Goal: Task Accomplishment & Management: Use online tool/utility

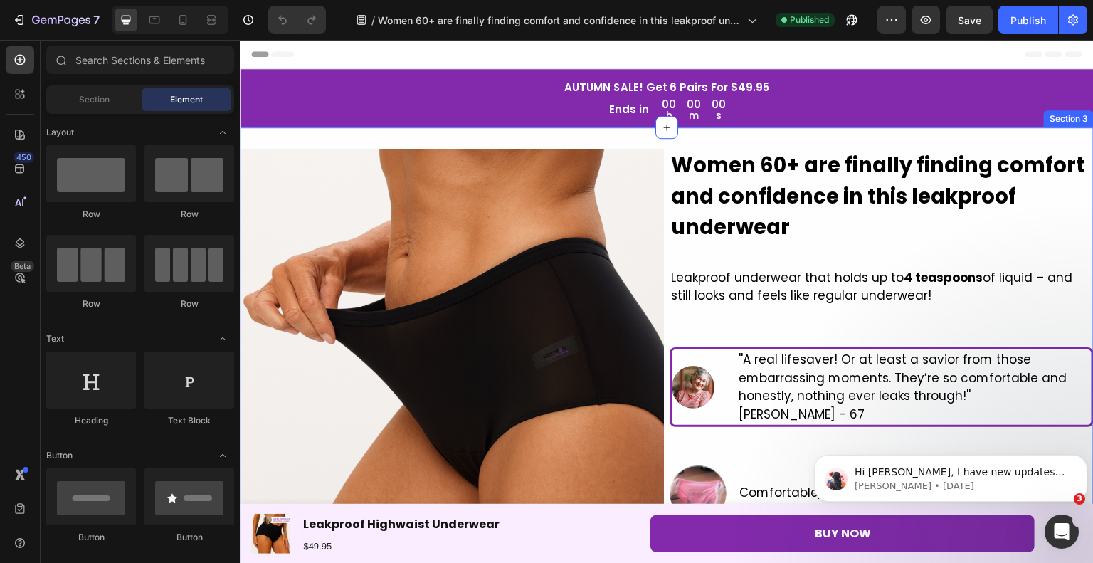
click at [715, 98] on div "00 h 00 m 00 s Countdown Timer" at bounding box center [694, 109] width 64 height 22
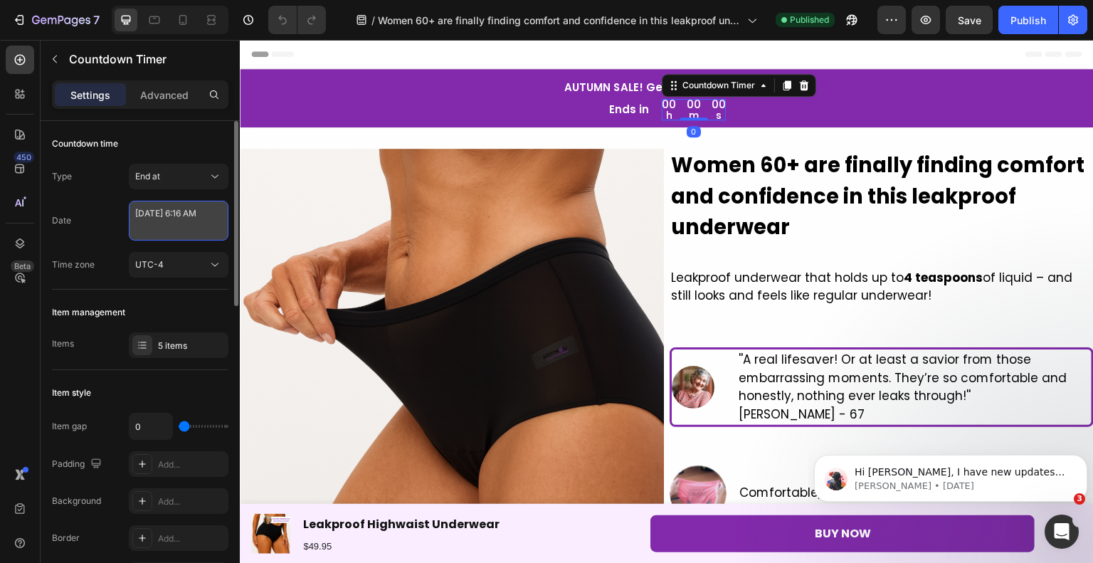
click at [151, 227] on textarea "[DATE] 6:16 AM" at bounding box center [179, 221] width 100 height 40
select select "6"
select select "16"
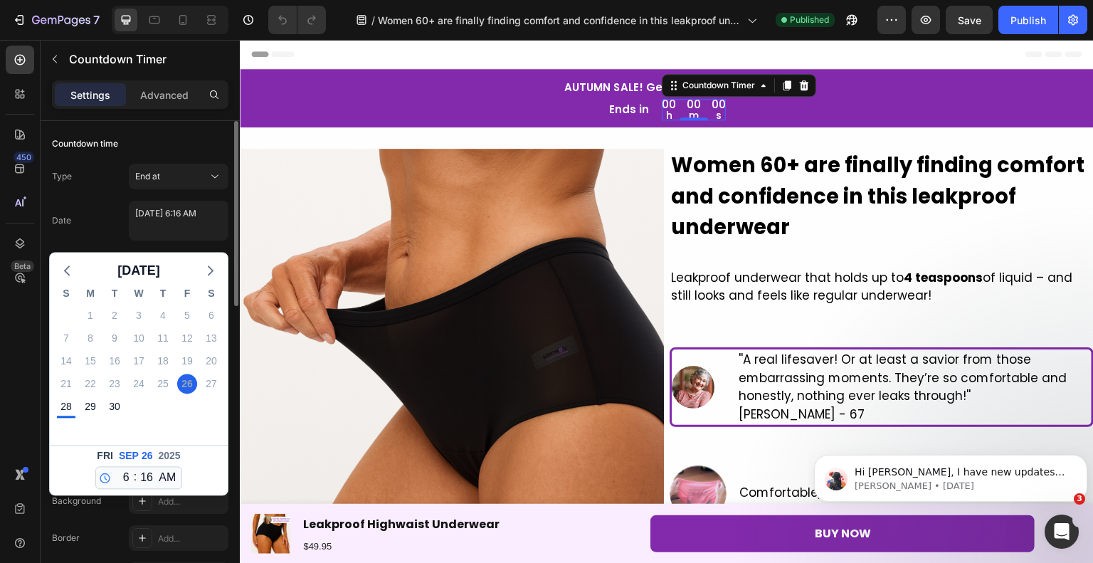
click at [107, 231] on div "Date [DATE] 6:16 AM [DATE] S M T W T F S 31 1 2 3 4 5 6 7 8 9 10 11 12 13 14 15…" at bounding box center [140, 221] width 177 height 40
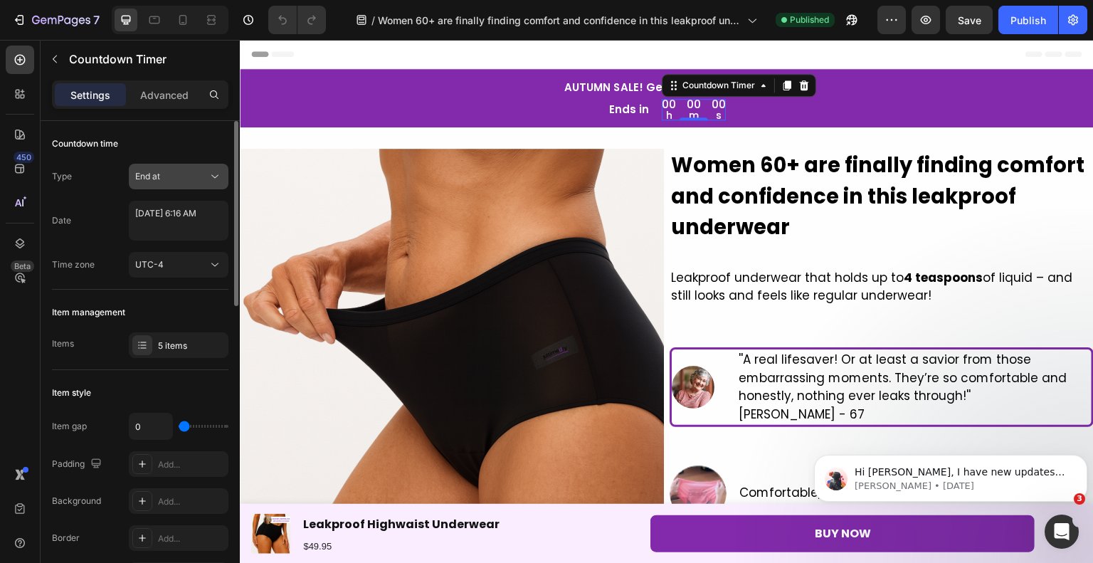
click at [152, 172] on span "End at" at bounding box center [147, 176] width 25 height 11
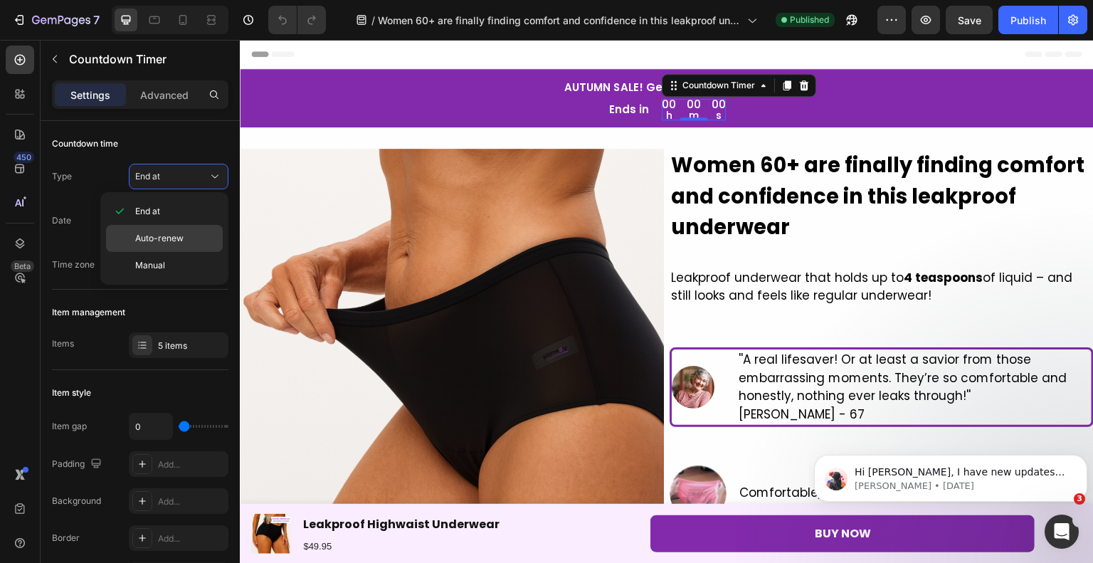
click at [164, 241] on span "Auto-renew" at bounding box center [159, 238] width 48 height 13
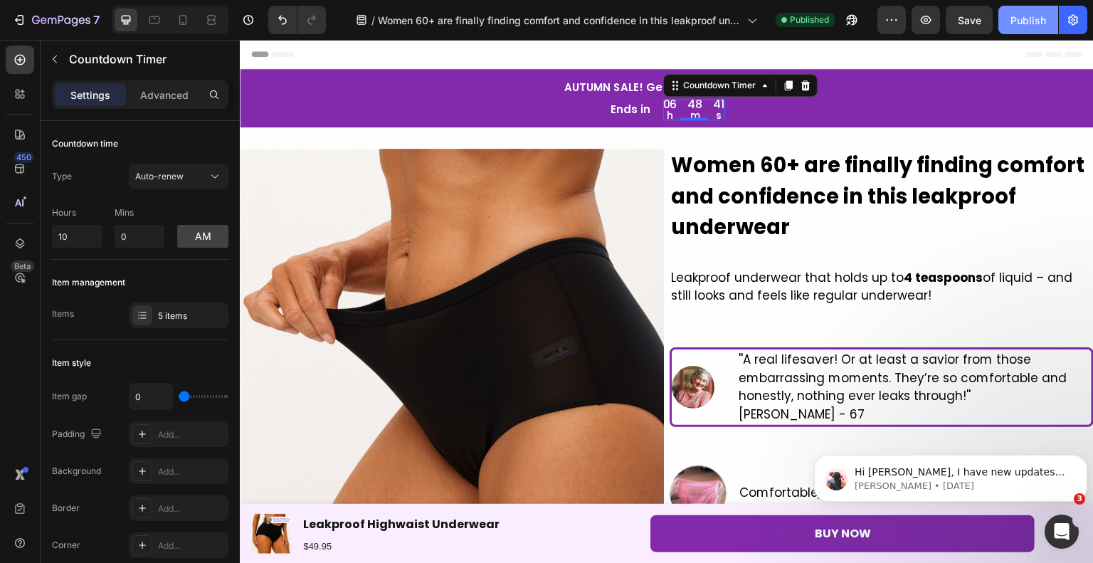
click at [1044, 16] on div "Publish" at bounding box center [1029, 20] width 36 height 15
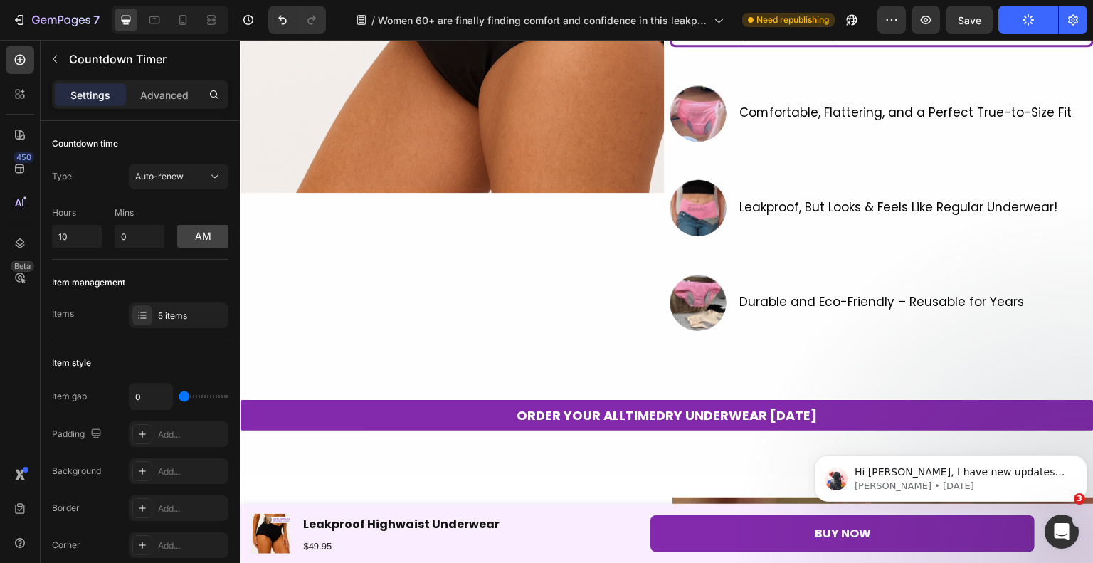
scroll to position [427, 0]
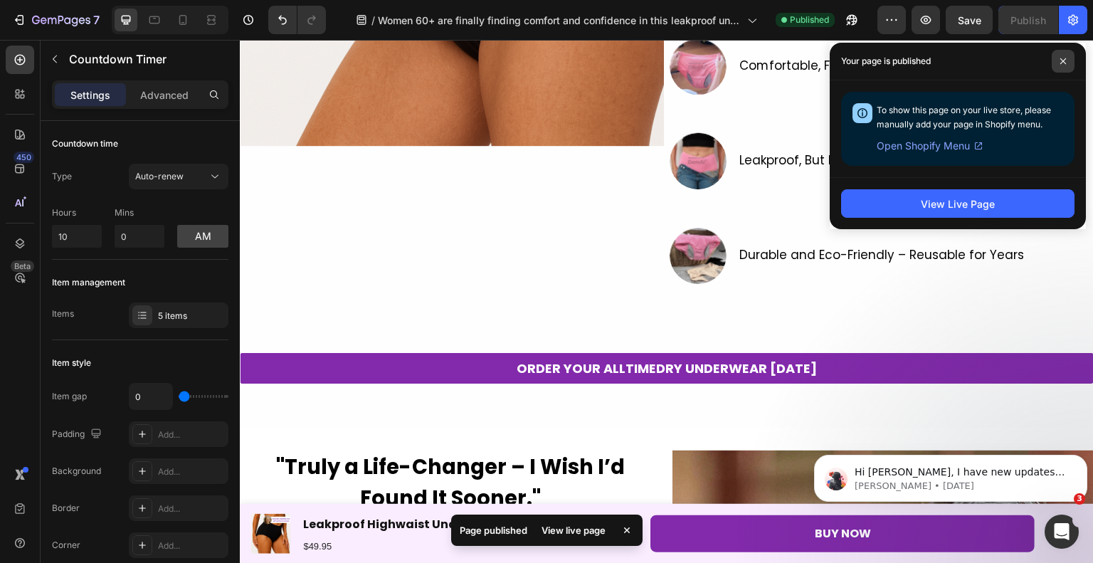
click at [1069, 51] on span at bounding box center [1063, 61] width 23 height 23
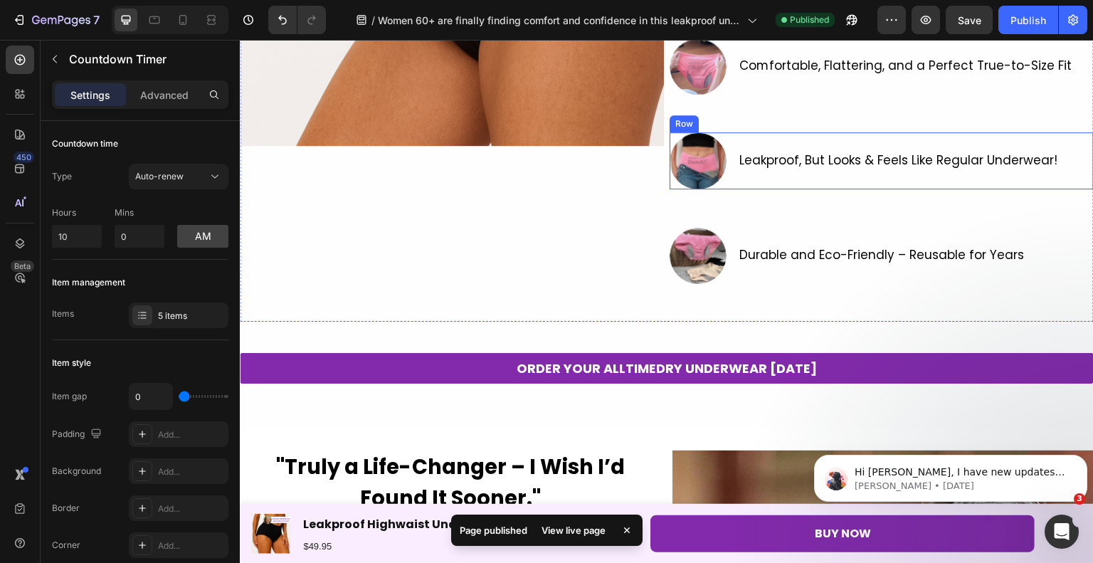
scroll to position [0, 0]
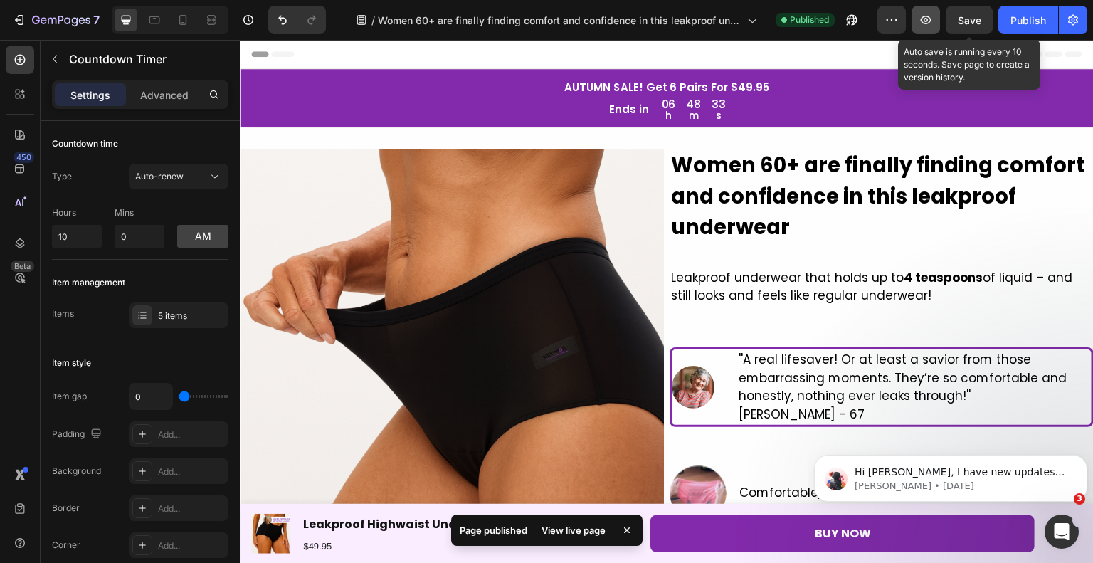
click at [927, 26] on button "button" at bounding box center [926, 20] width 28 height 28
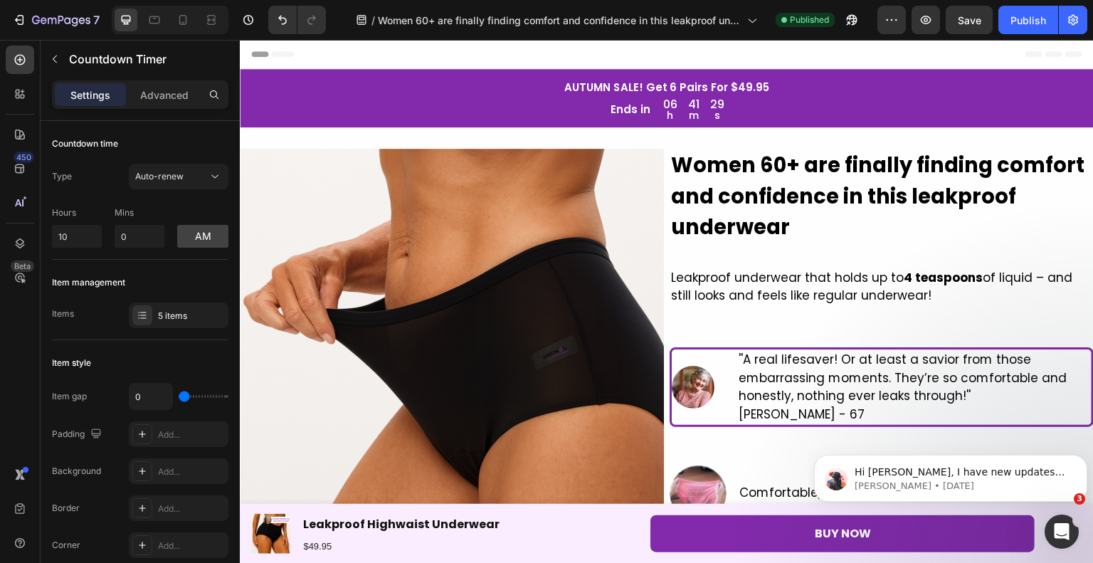
click at [695, 119] on div "06 h 41 m 29 s" at bounding box center [693, 109] width 61 height 21
click at [694, 107] on div "41" at bounding box center [693, 104] width 11 height 11
click at [688, 96] on p "AUTUMN SALE! Get 6 Pairs For $49.95" at bounding box center [667, 87] width 808 height 19
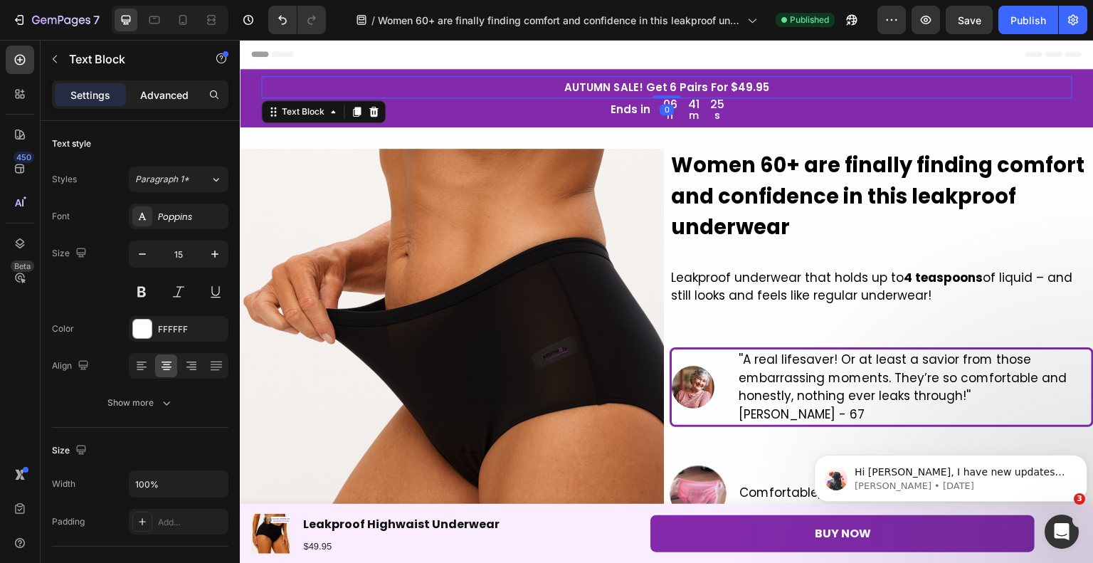
click at [193, 103] on div "Advanced" at bounding box center [164, 94] width 71 height 23
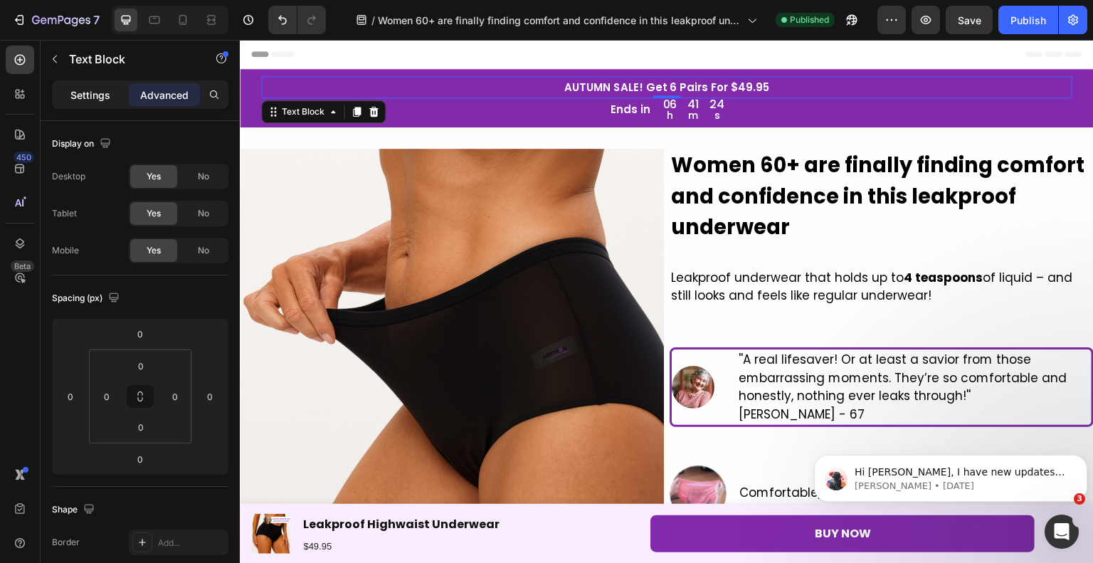
click at [117, 91] on div "Settings" at bounding box center [90, 94] width 71 height 23
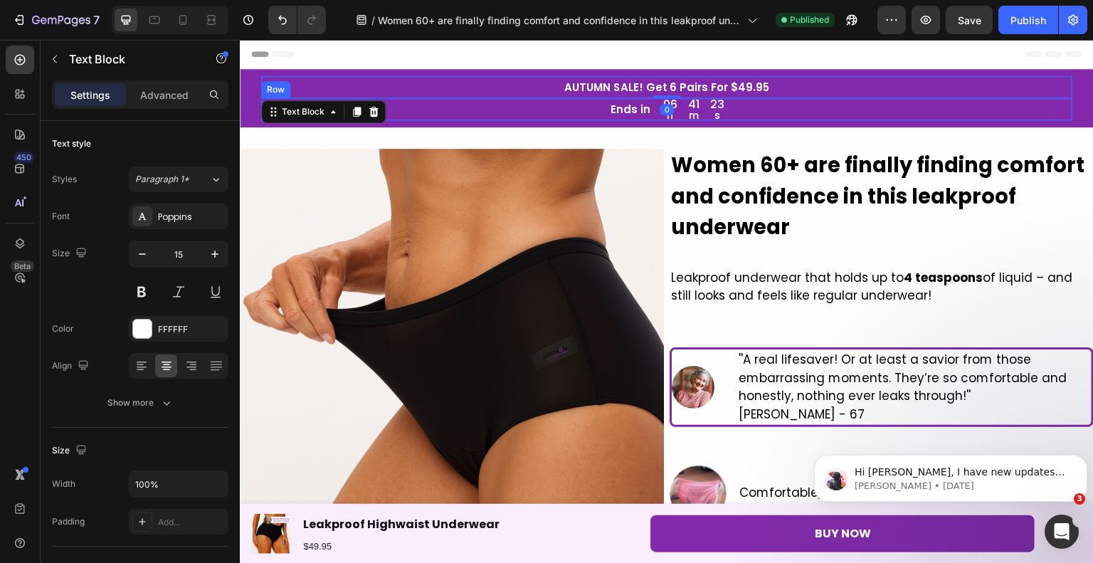
click at [716, 112] on p "s" at bounding box center [717, 115] width 14 height 10
